Goal: Entertainment & Leisure: Browse casually

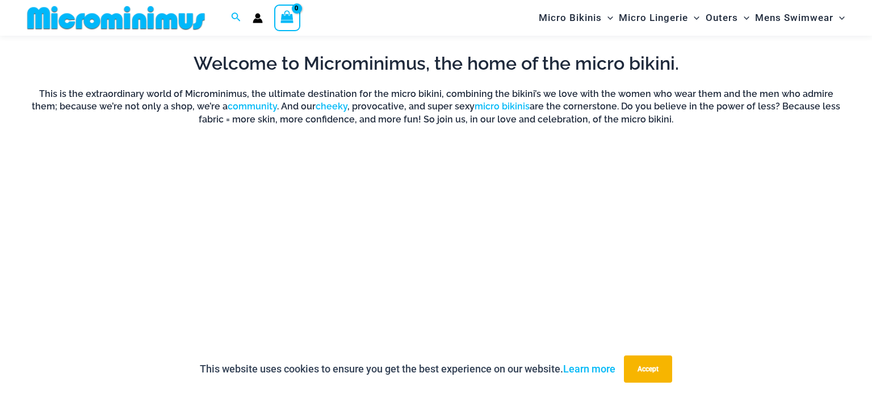
scroll to position [783, 0]
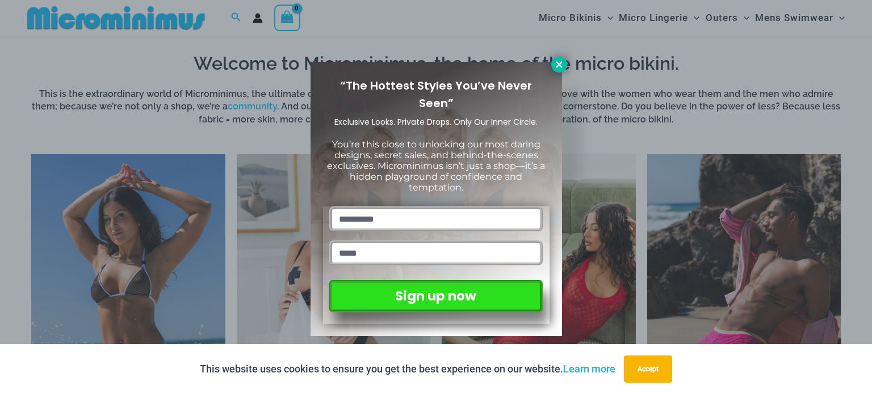
click at [561, 62] on icon at bounding box center [559, 64] width 6 height 6
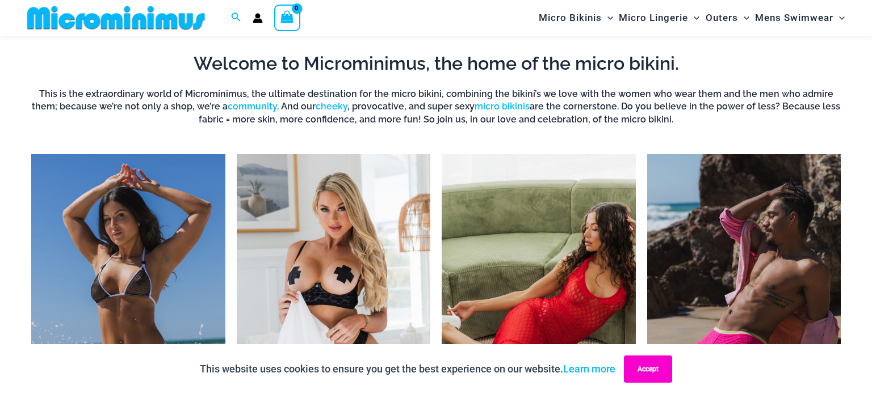
click at [653, 372] on button "Accept" at bounding box center [648, 369] width 48 height 27
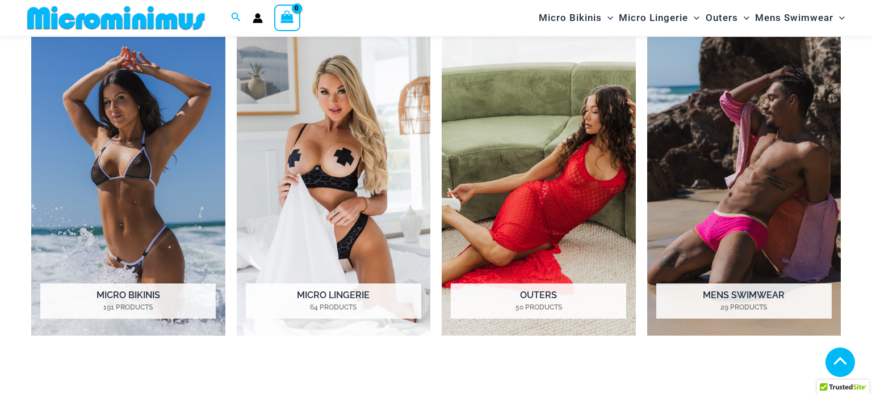
scroll to position [903, 0]
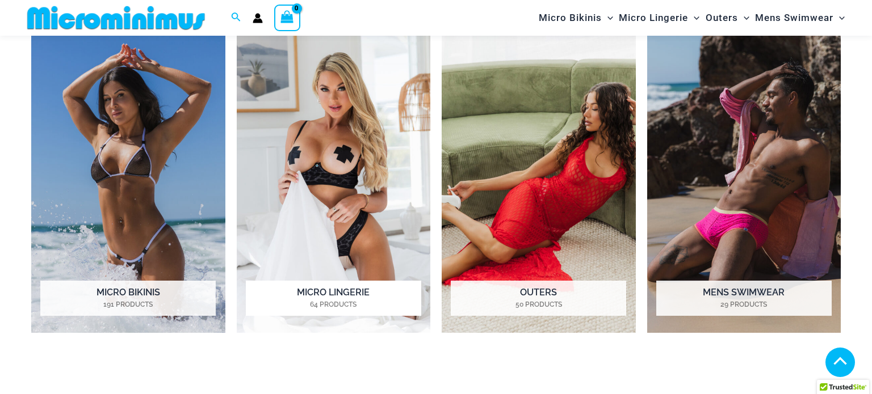
click at [309, 121] on img "Visit product category Micro Lingerie" at bounding box center [334, 183] width 194 height 299
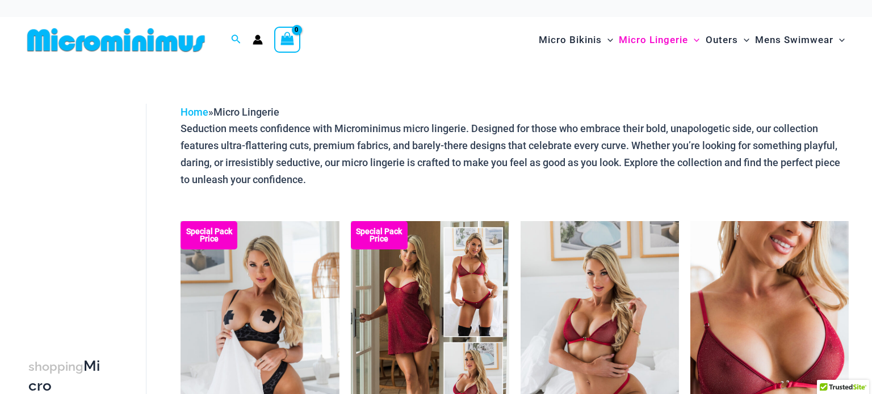
scroll to position [130, 0]
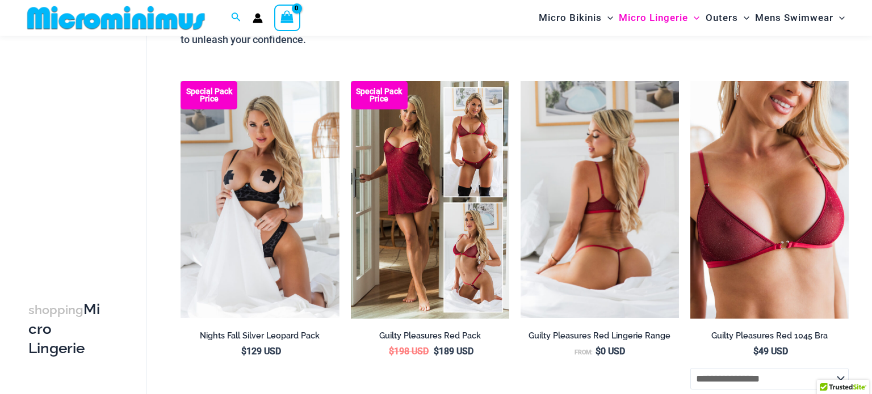
click at [532, 154] on img at bounding box center [599, 200] width 158 height 238
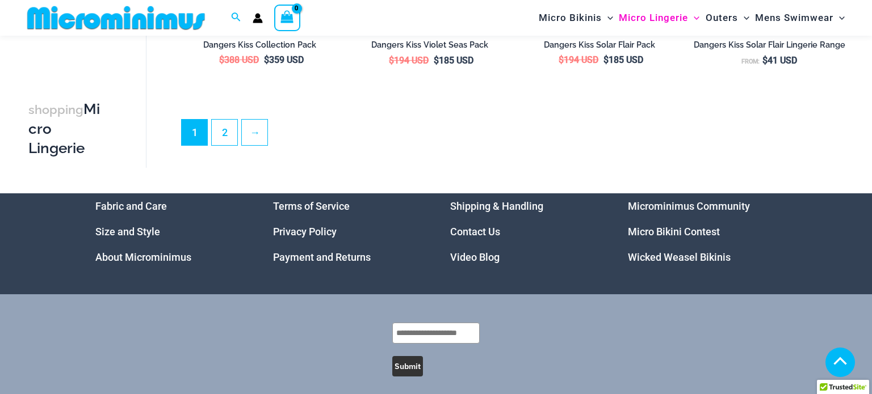
scroll to position [2871, 0]
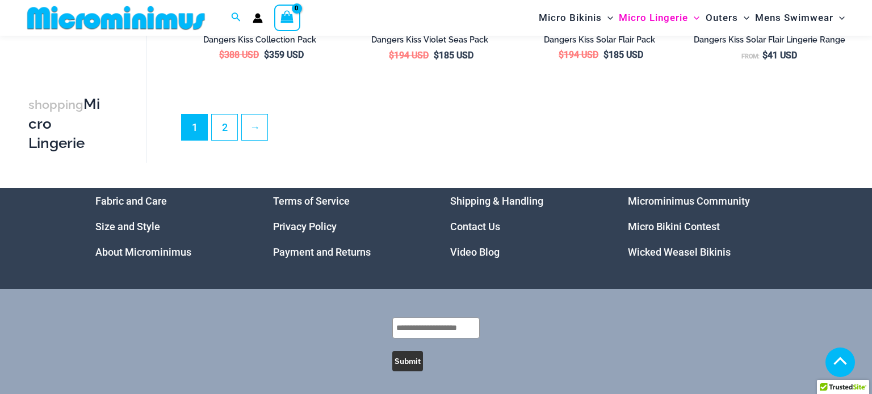
click at [485, 257] on link "Video Blog" at bounding box center [474, 252] width 49 height 12
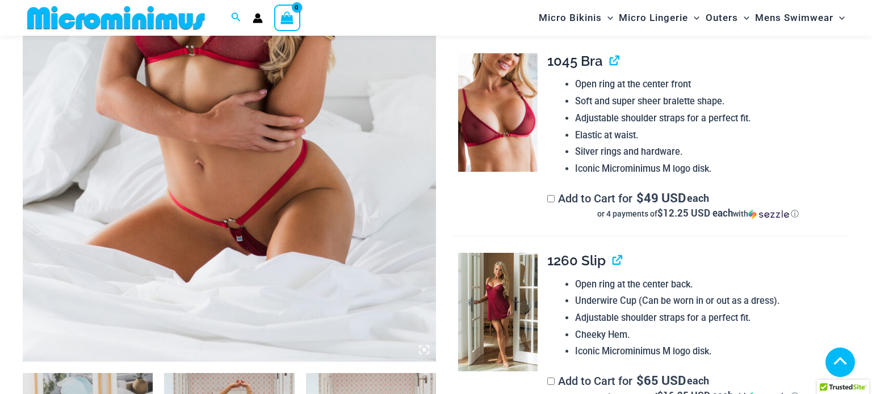
scroll to position [613, 0]
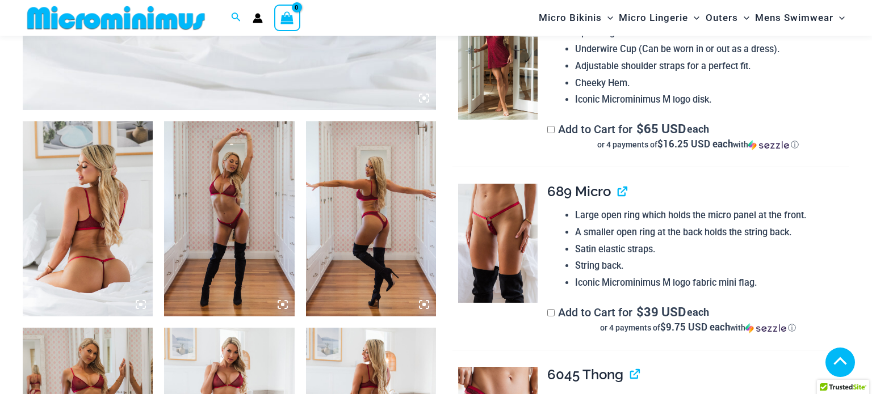
click at [66, 158] on img at bounding box center [88, 218] width 130 height 195
click at [192, 150] on img at bounding box center [229, 218] width 130 height 195
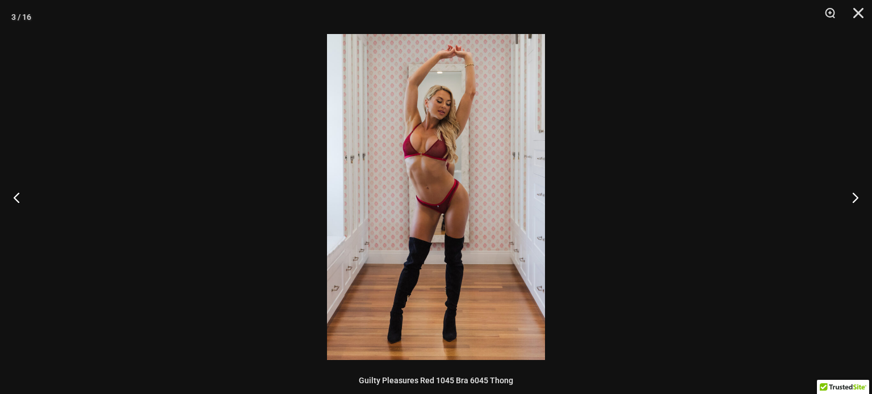
click at [400, 164] on img at bounding box center [436, 197] width 218 height 326
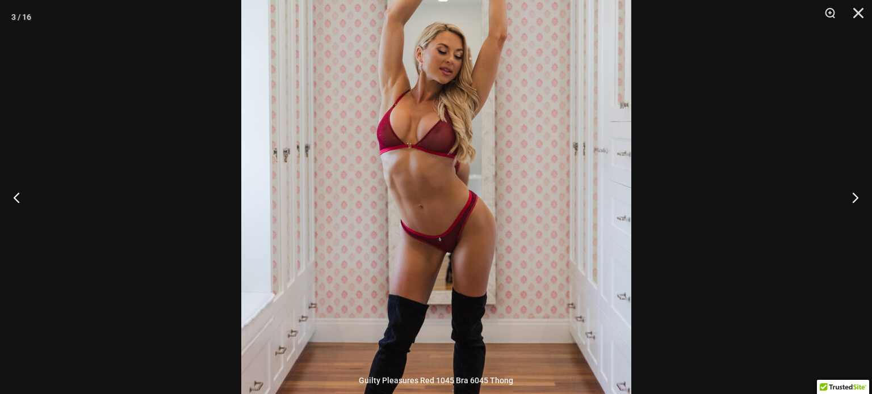
click at [400, 164] on img at bounding box center [436, 223] width 390 height 585
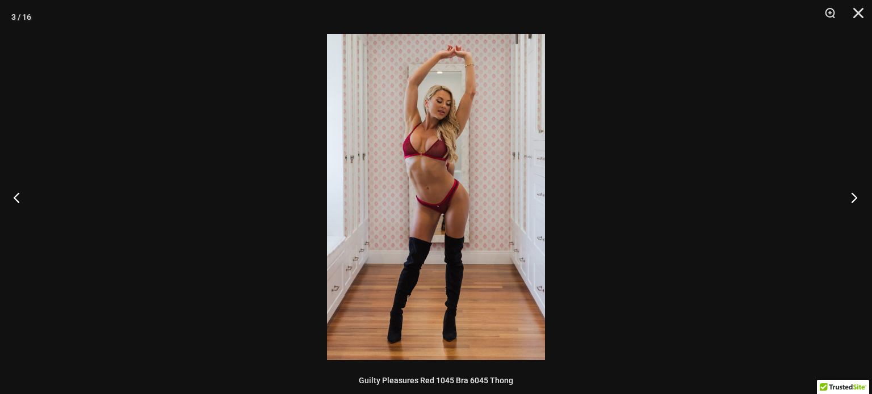
click at [851, 192] on button "Next" at bounding box center [850, 197] width 43 height 57
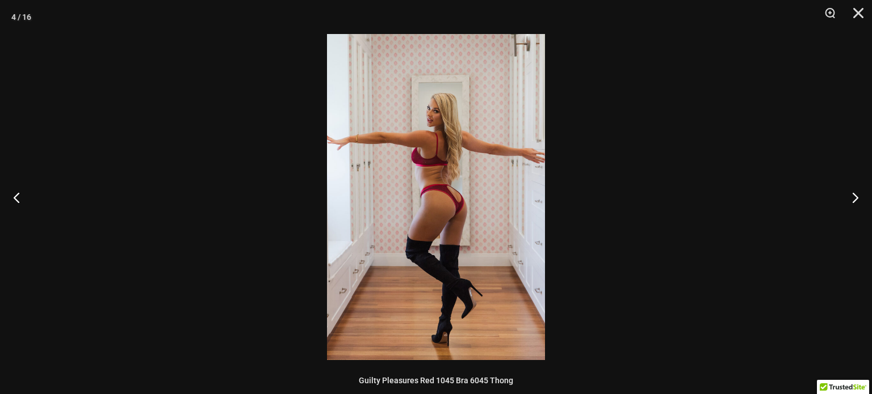
click at [434, 201] on img at bounding box center [436, 197] width 218 height 326
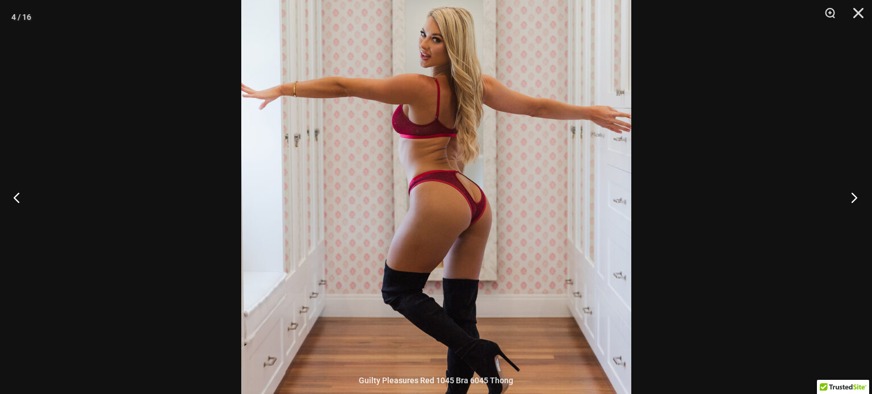
click at [858, 194] on button "Next" at bounding box center [850, 197] width 43 height 57
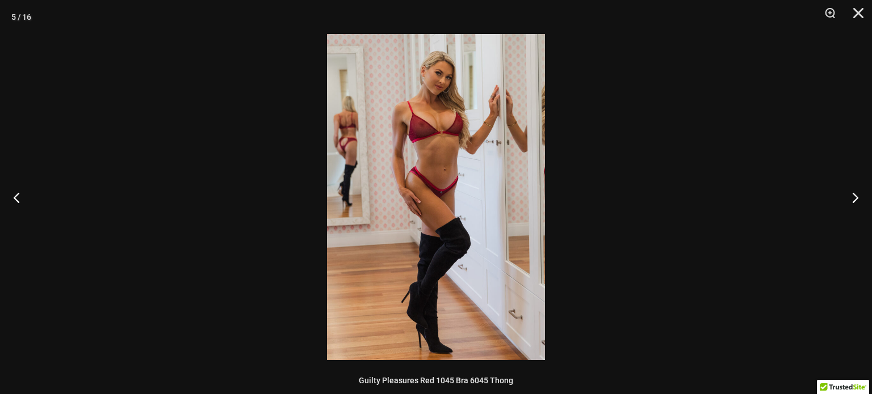
click at [483, 137] on img at bounding box center [436, 197] width 218 height 326
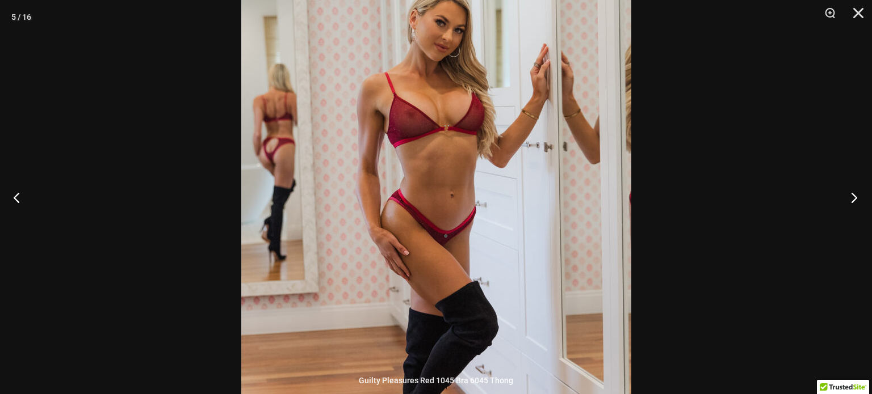
click at [851, 196] on button "Next" at bounding box center [850, 197] width 43 height 57
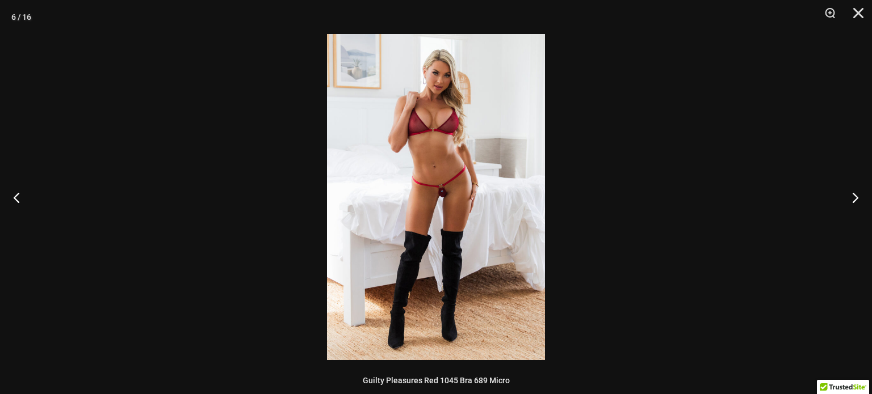
click at [431, 194] on img at bounding box center [436, 197] width 218 height 326
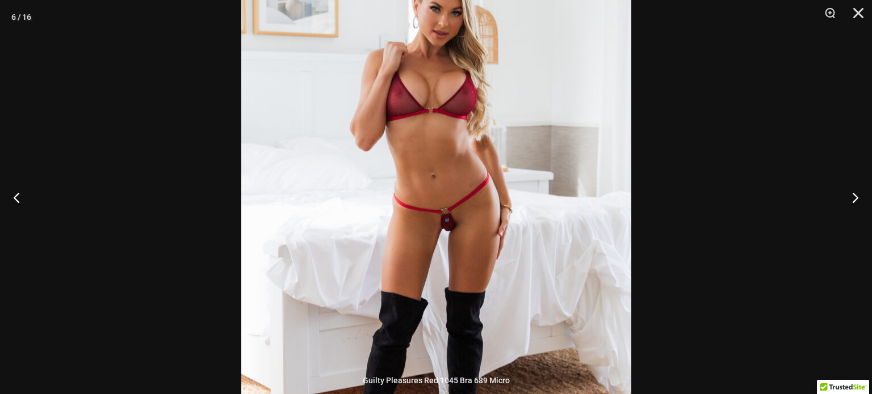
click at [431, 184] on img at bounding box center [436, 231] width 390 height 585
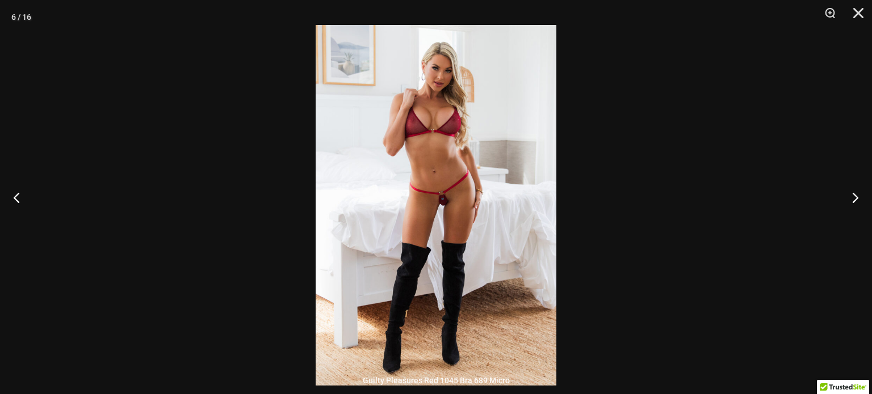
click at [431, 184] on img at bounding box center [436, 205] width 241 height 361
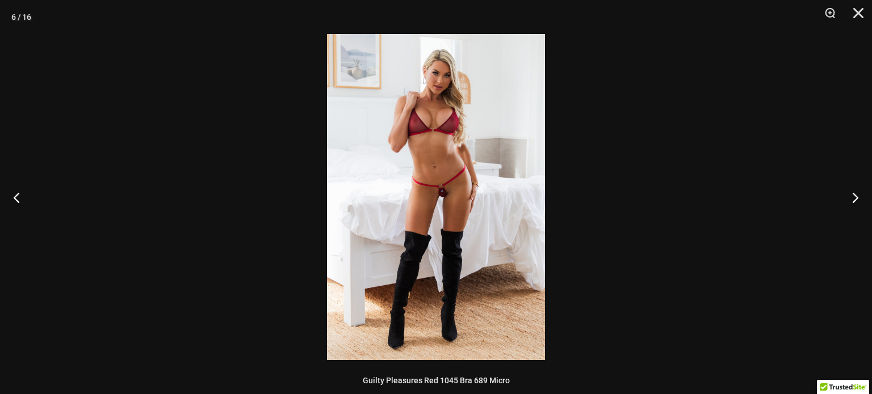
click at [431, 184] on img at bounding box center [436, 197] width 218 height 326
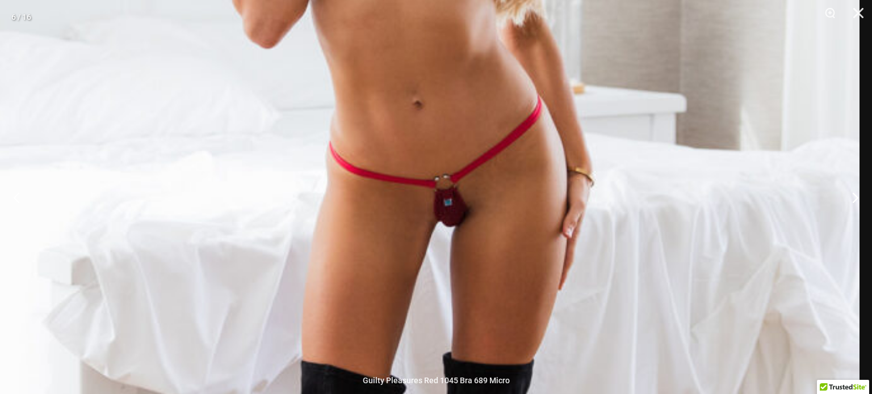
click at [420, 112] on img at bounding box center [424, 225] width 871 height 1305
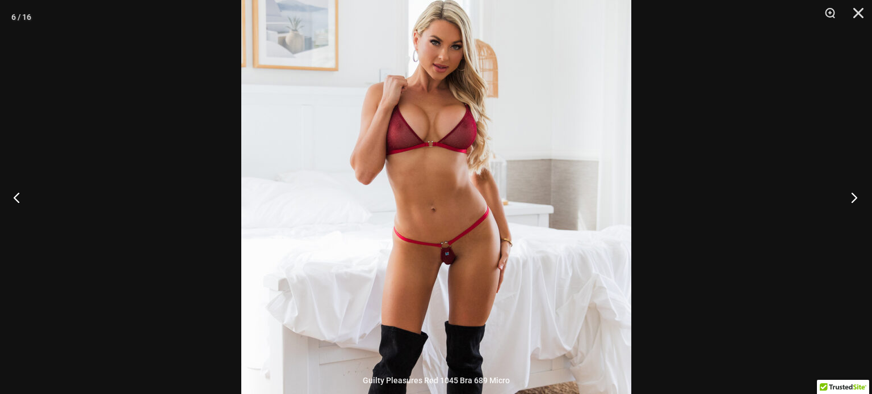
click at [854, 192] on button "Next" at bounding box center [850, 197] width 43 height 57
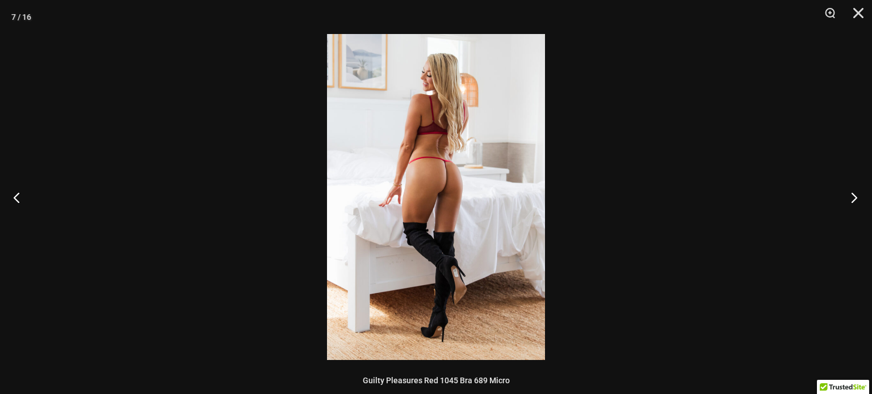
click at [854, 192] on button "Next" at bounding box center [850, 197] width 43 height 57
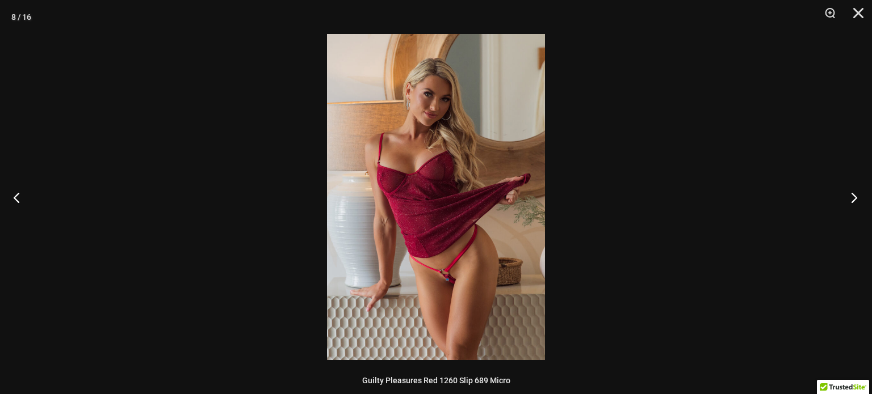
click at [854, 192] on button "Next" at bounding box center [850, 197] width 43 height 57
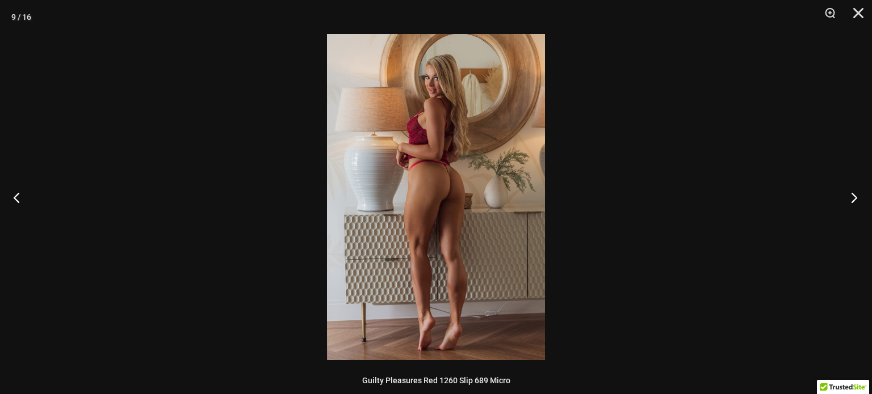
click at [854, 192] on button "Next" at bounding box center [850, 197] width 43 height 57
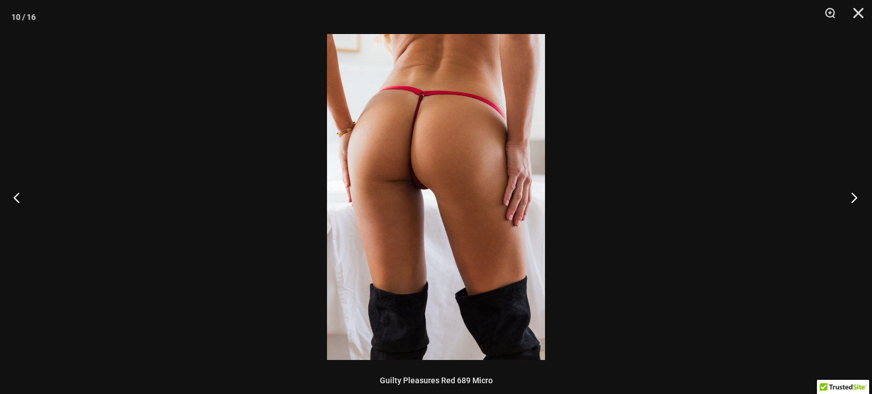
click at [854, 192] on button "Next" at bounding box center [850, 197] width 43 height 57
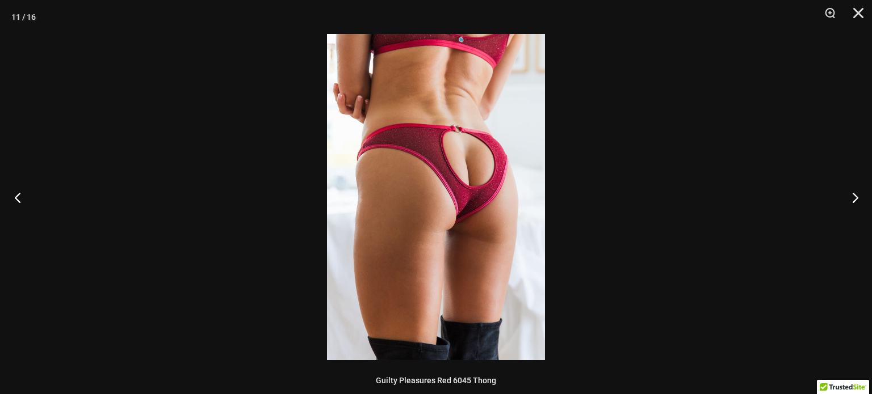
click at [13, 198] on button "Previous" at bounding box center [21, 197] width 43 height 57
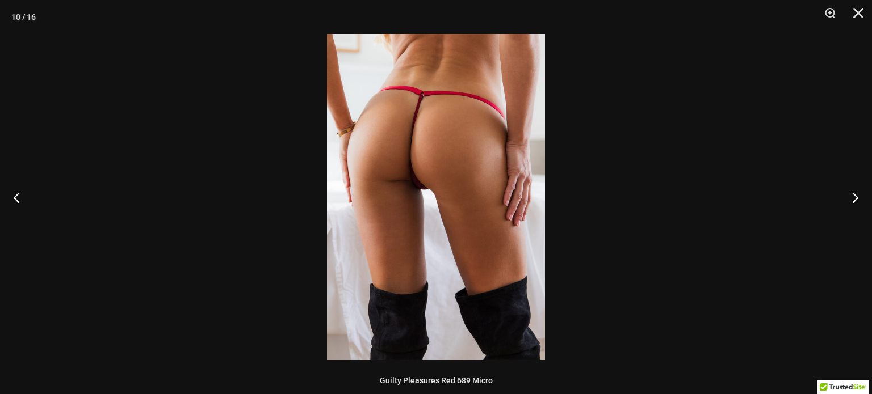
click at [398, 167] on img at bounding box center [436, 197] width 218 height 326
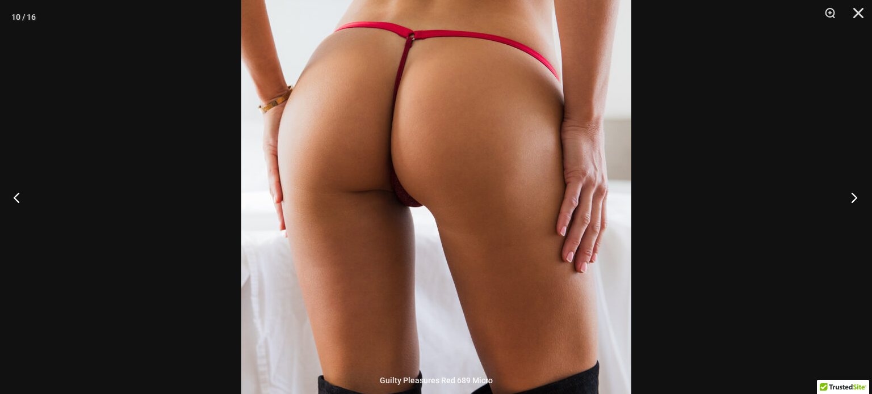
click at [852, 193] on button "Next" at bounding box center [850, 197] width 43 height 57
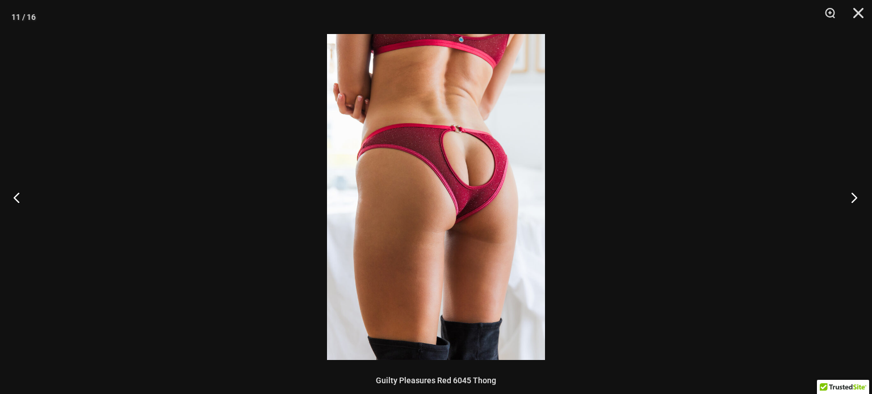
click at [852, 193] on button "Next" at bounding box center [850, 197] width 43 height 57
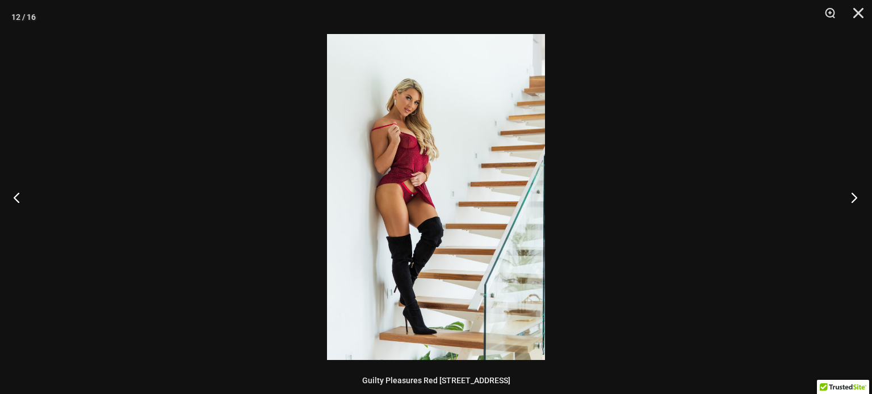
click at [852, 193] on button "Next" at bounding box center [850, 197] width 43 height 57
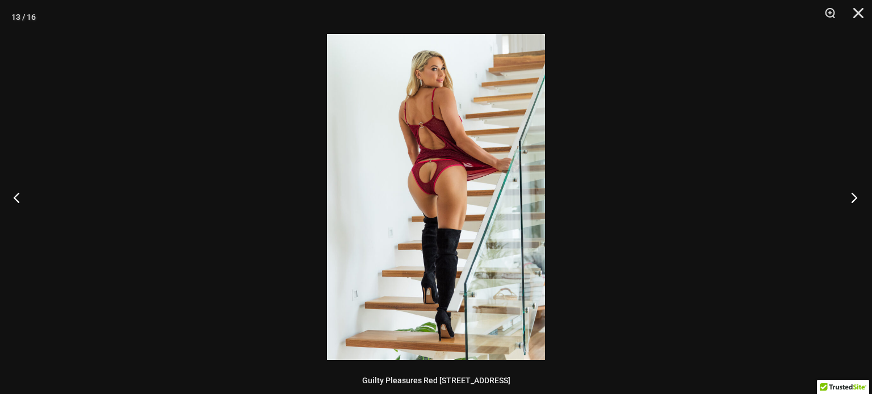
click at [852, 193] on button "Next" at bounding box center [850, 197] width 43 height 57
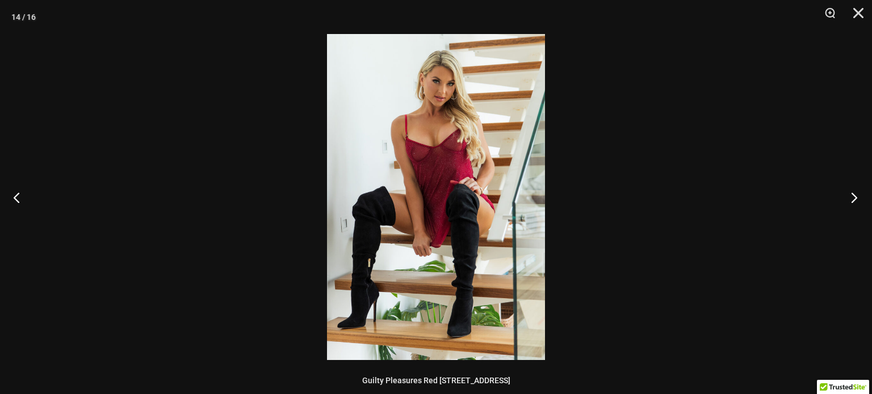
click at [852, 193] on button "Next" at bounding box center [850, 197] width 43 height 57
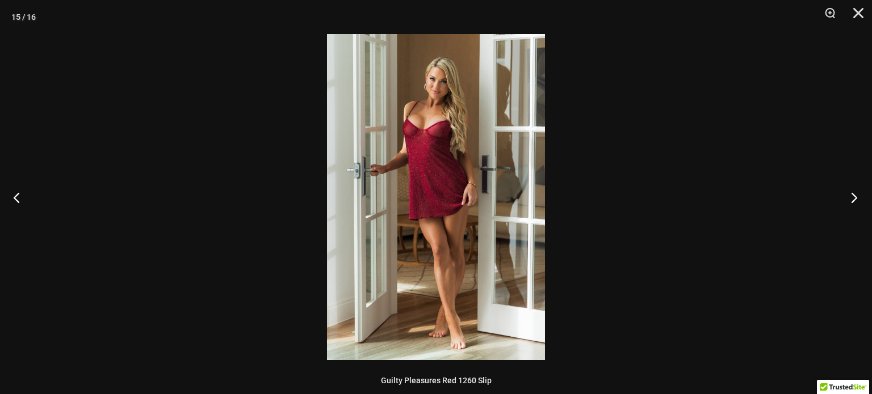
click at [852, 193] on button "Next" at bounding box center [850, 197] width 43 height 57
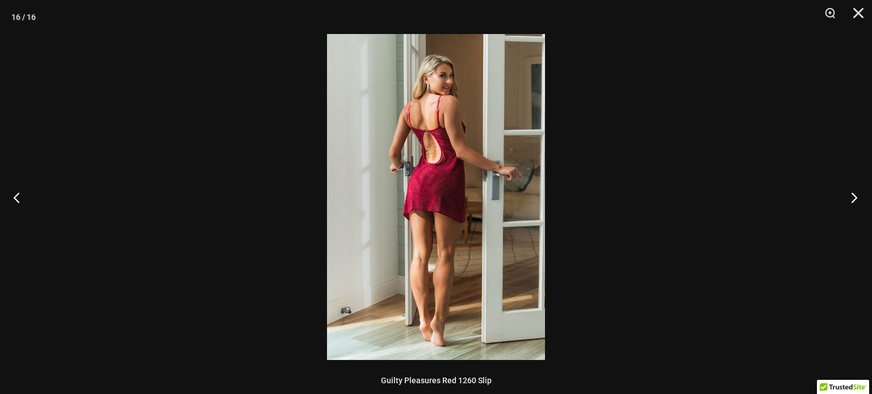
click at [852, 193] on button "Next" at bounding box center [850, 197] width 43 height 57
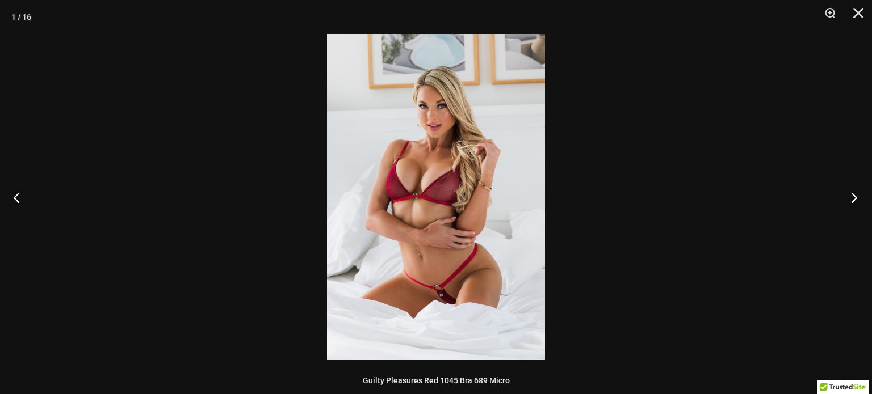
click at [852, 193] on button "Next" at bounding box center [850, 197] width 43 height 57
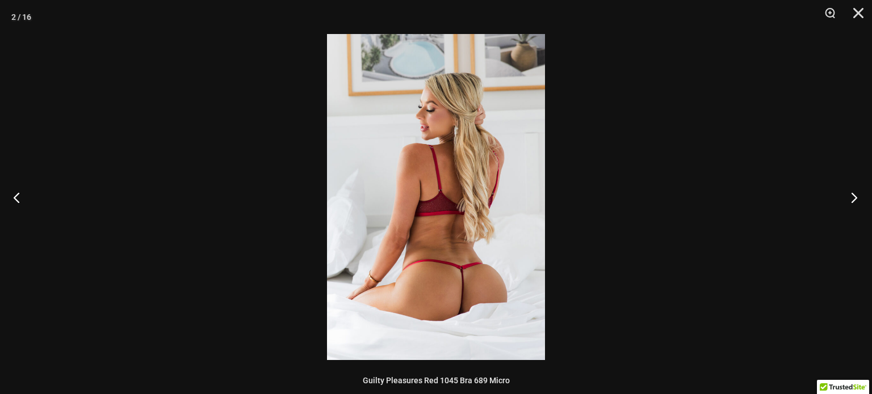
click at [852, 193] on button "Next" at bounding box center [850, 197] width 43 height 57
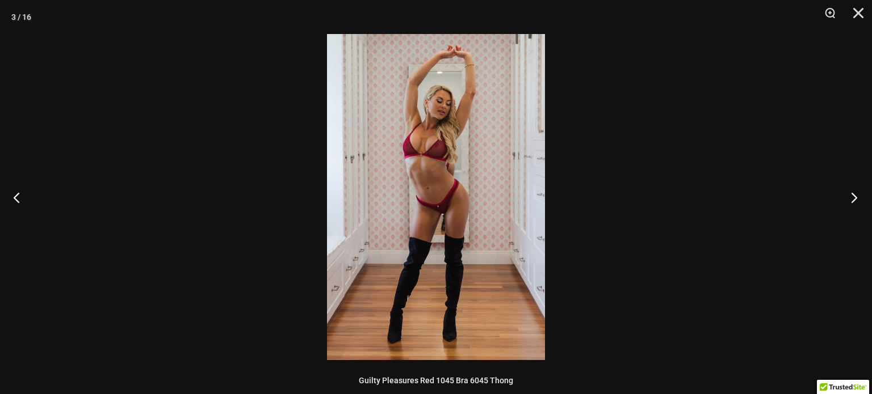
click at [852, 193] on button "Next" at bounding box center [850, 197] width 43 height 57
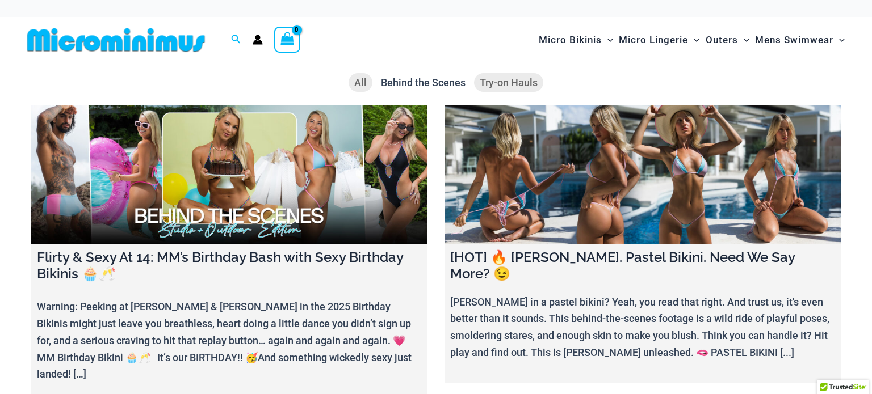
click at [514, 77] on span "Try-on Hauls" at bounding box center [509, 83] width 58 height 12
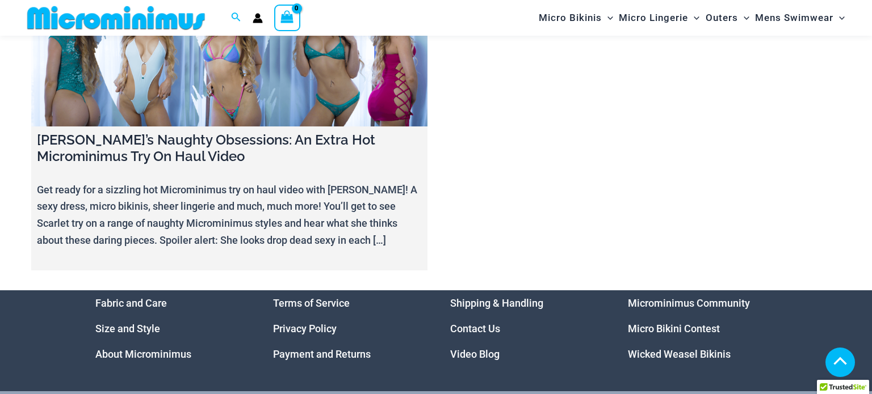
scroll to position [508, 0]
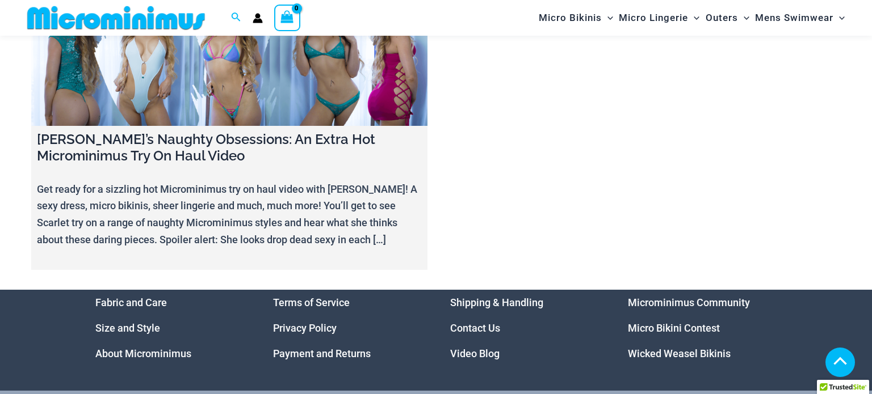
click at [666, 316] on li "Micro Bikini Contest" at bounding box center [702, 329] width 149 height 26
click at [695, 348] on link "Wicked Weasel Bikinis" at bounding box center [679, 354] width 103 height 12
